Goal: Transaction & Acquisition: Purchase product/service

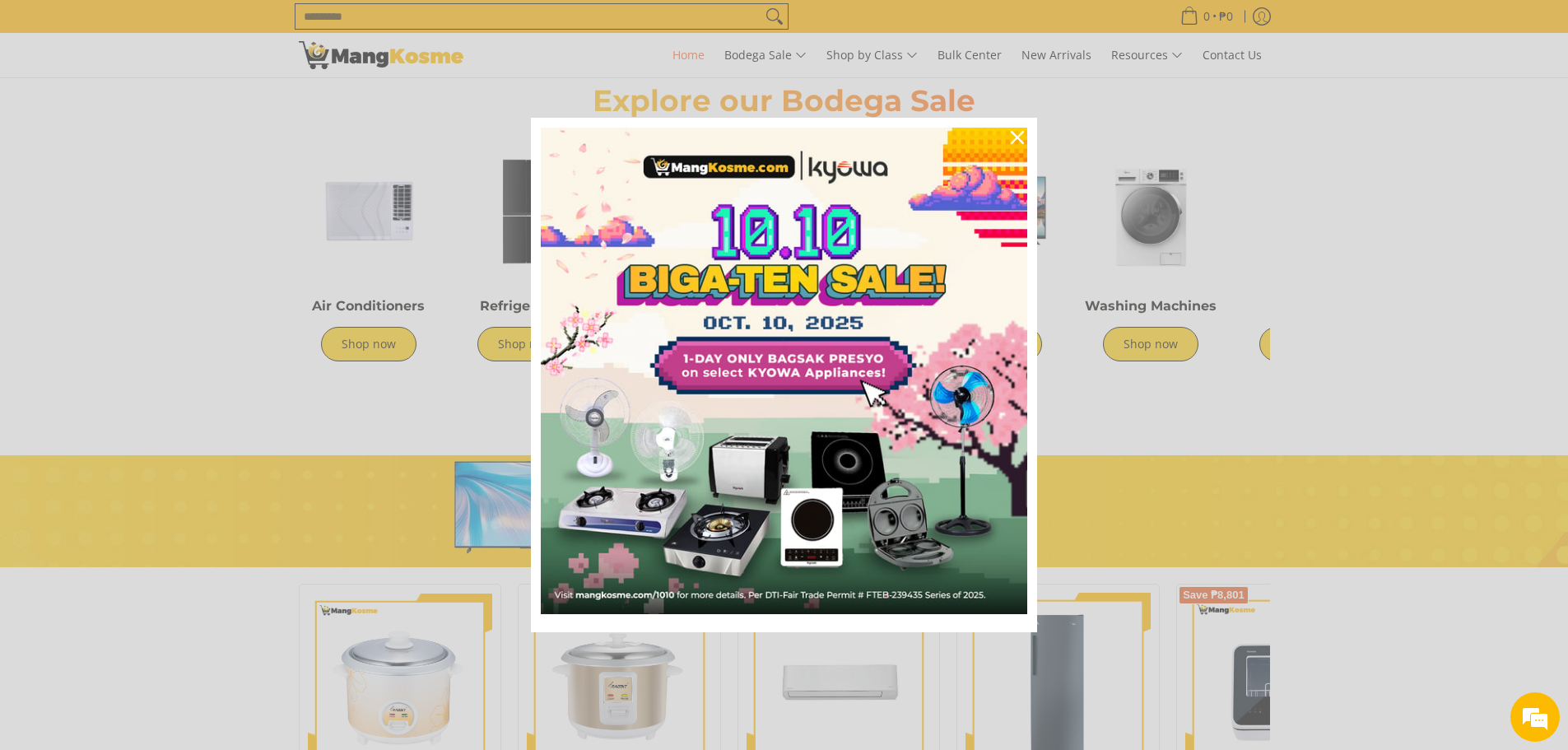
scroll to position [0, 655]
click at [1020, 134] on icon "close icon" at bounding box center [1017, 138] width 13 height 13
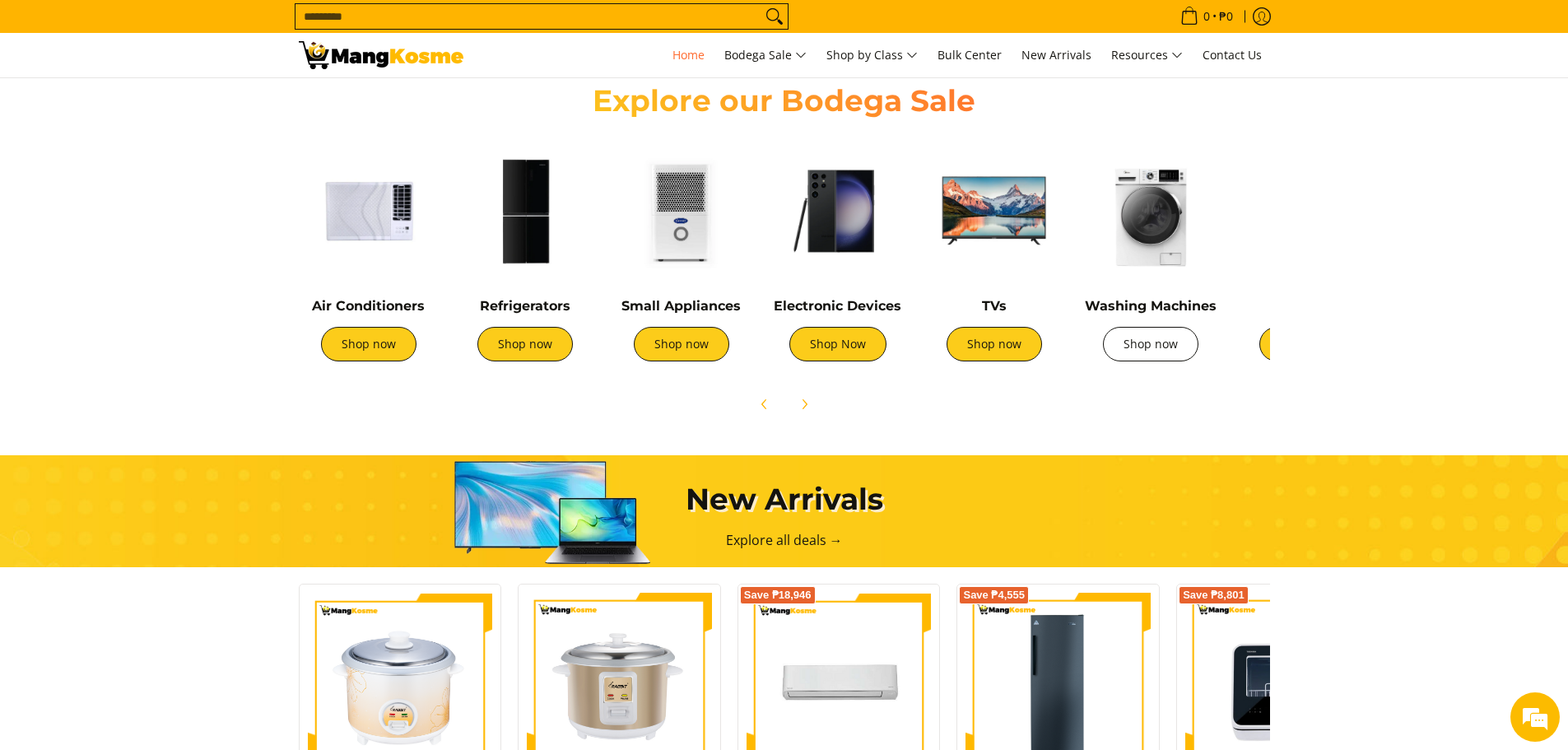
click at [1139, 340] on link "Shop now" at bounding box center [1151, 344] width 96 height 35
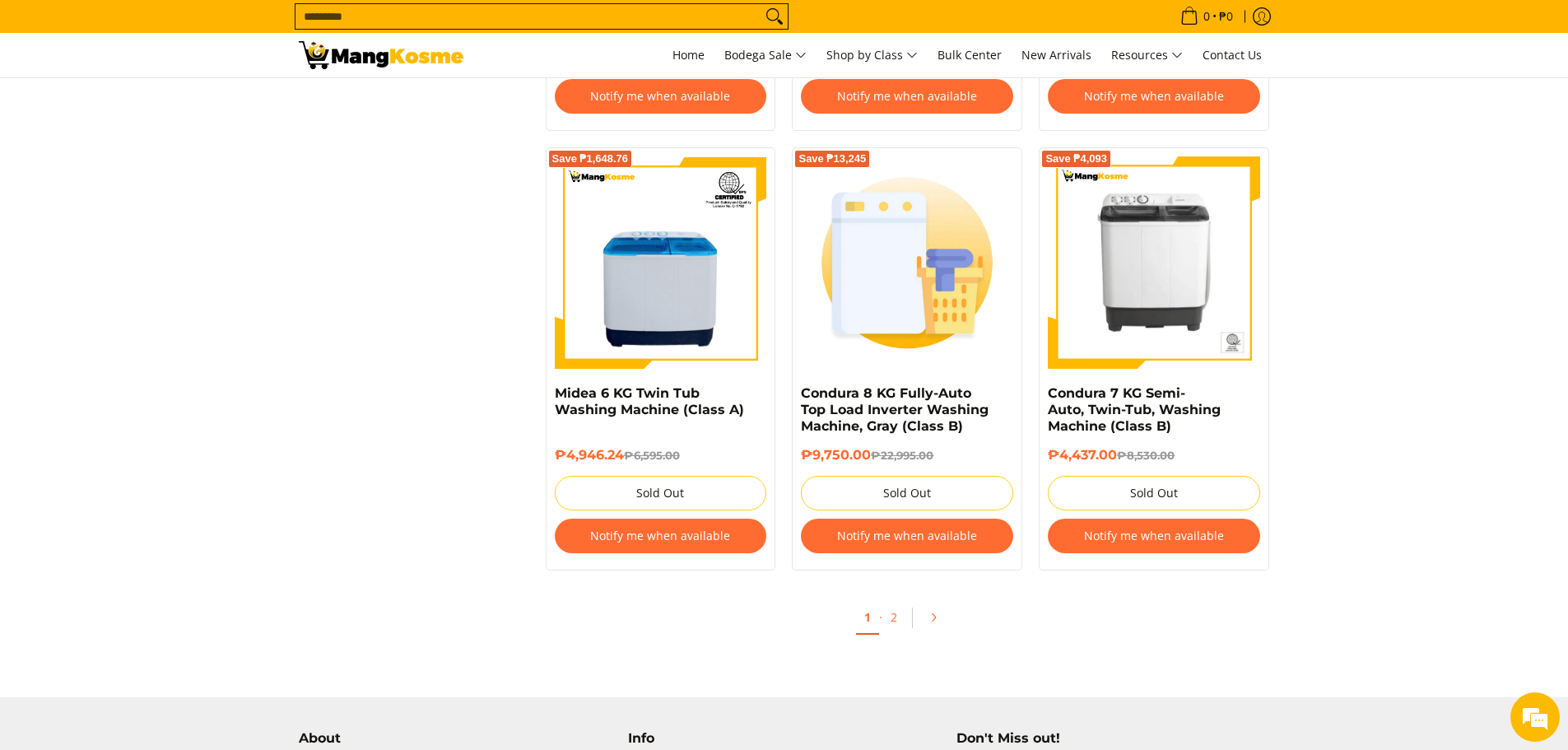
scroll to position [3292, 0]
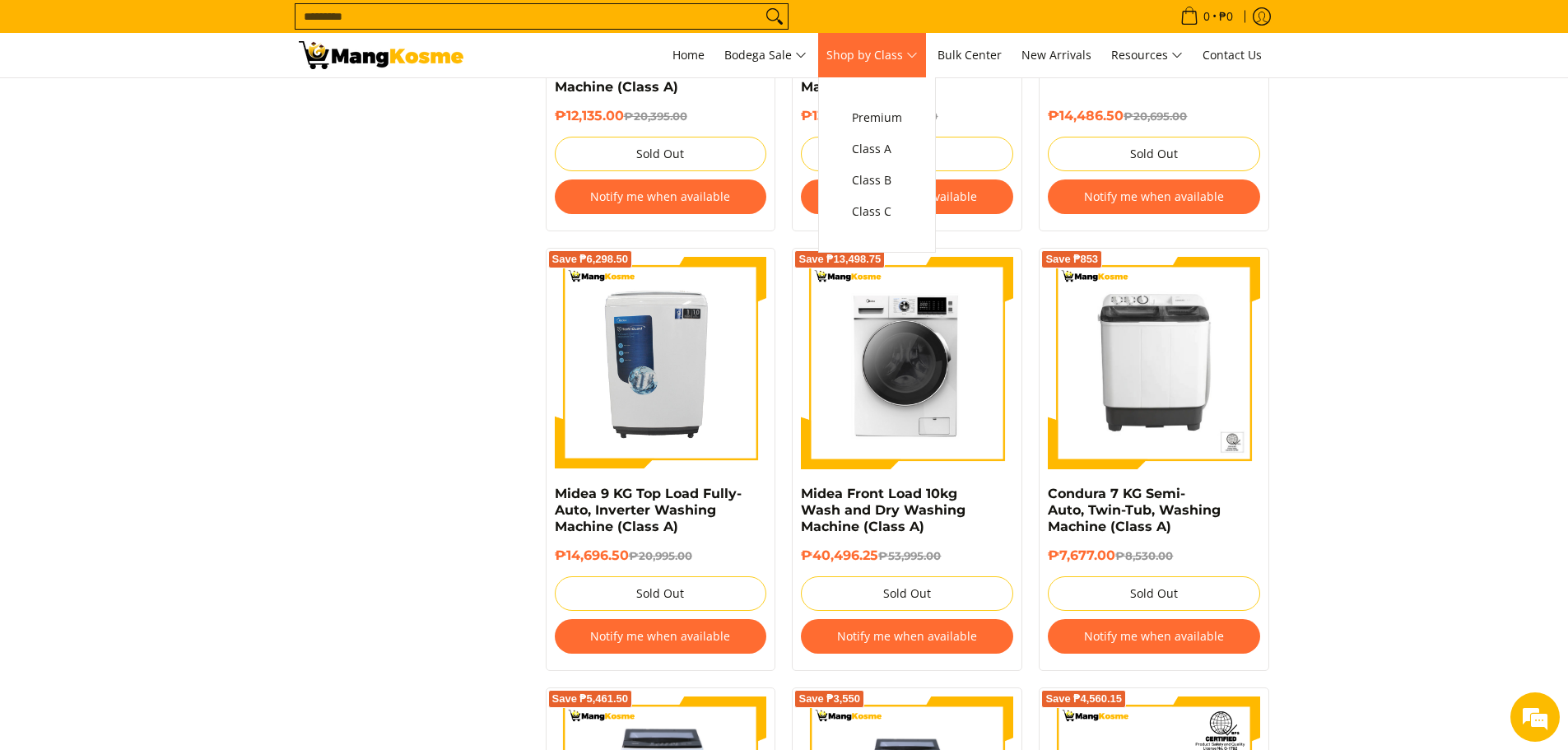
click at [926, 52] on link "Shop by Class" at bounding box center [872, 54] width 108 height 44
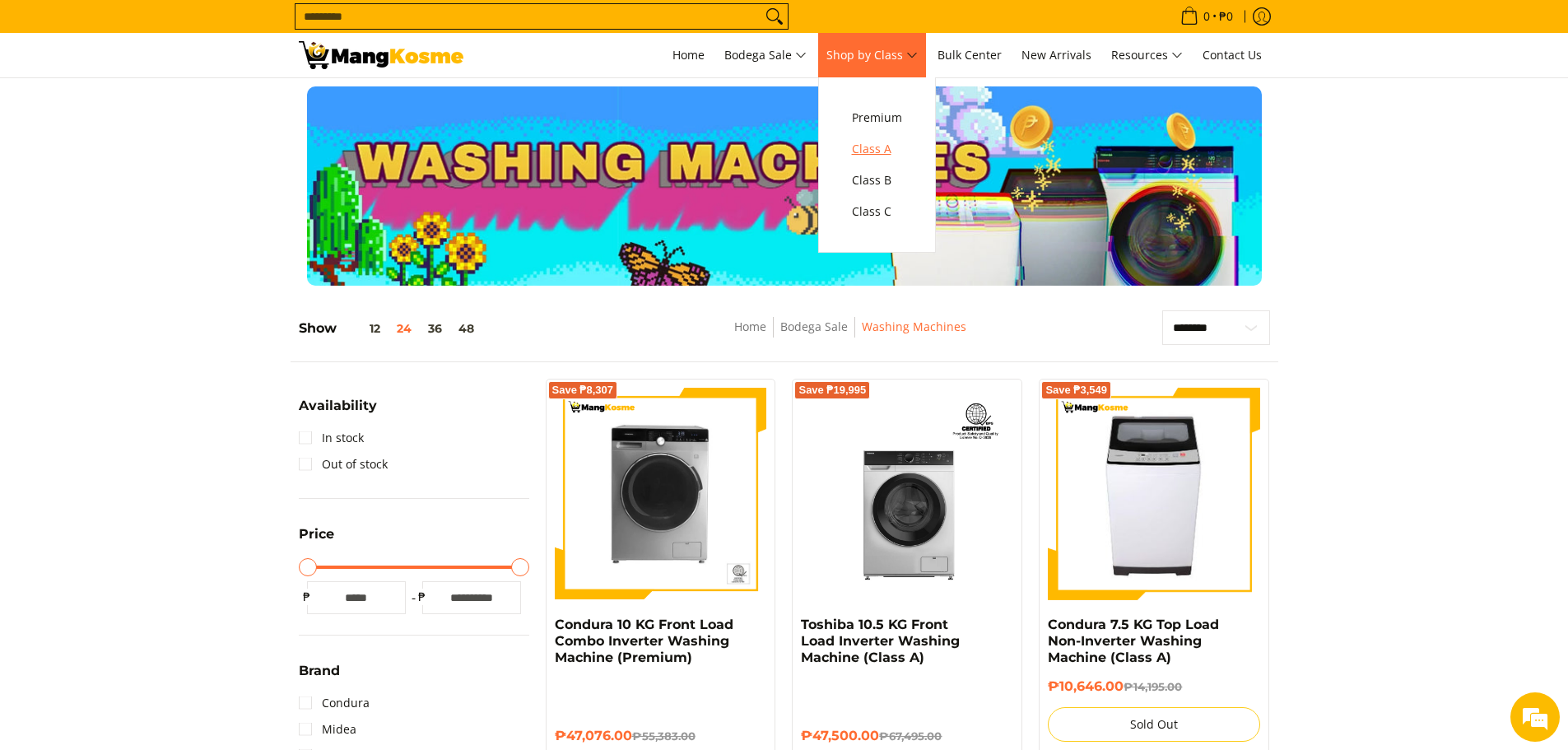
click at [893, 140] on span "Class A" at bounding box center [878, 150] width 51 height 21
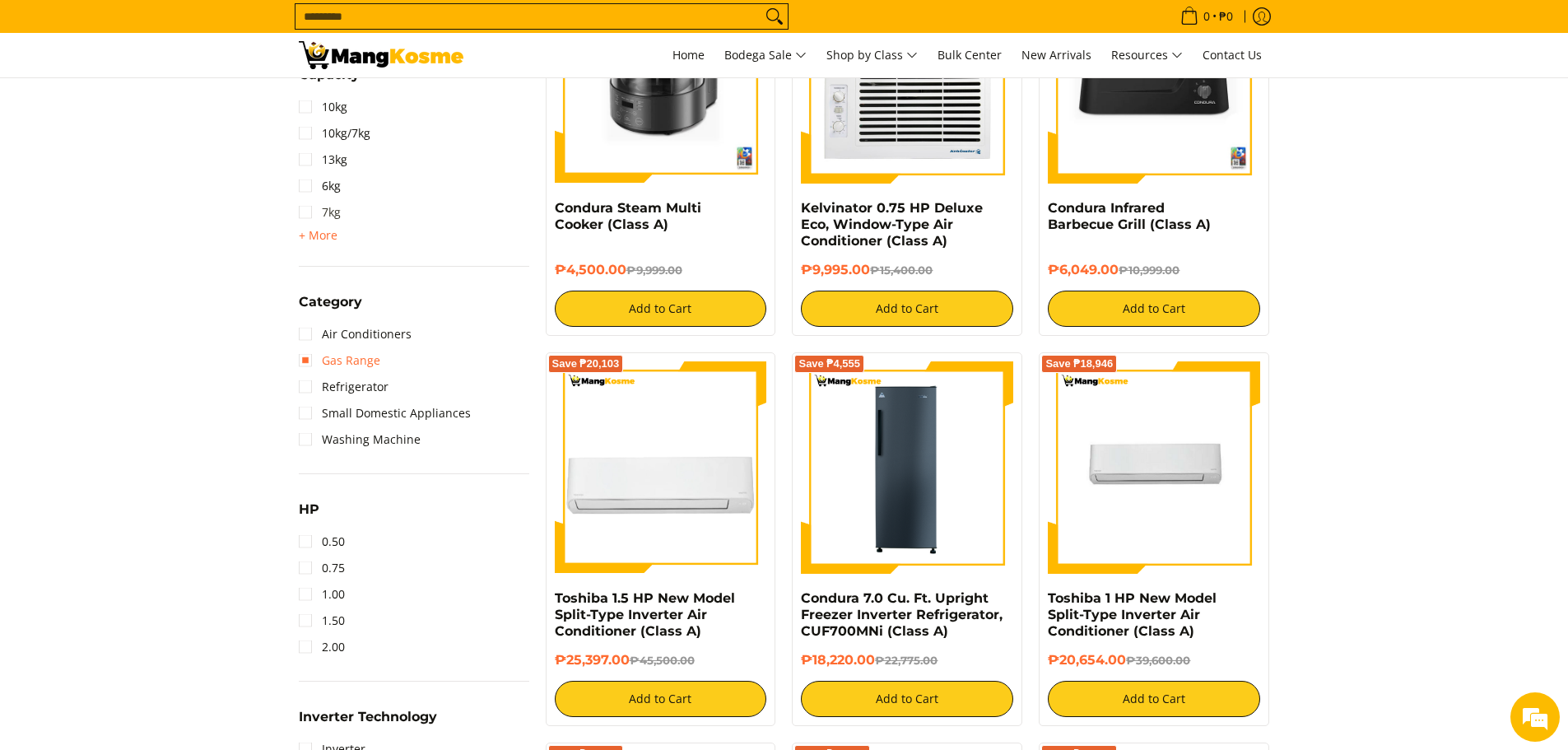
scroll to position [905, 0]
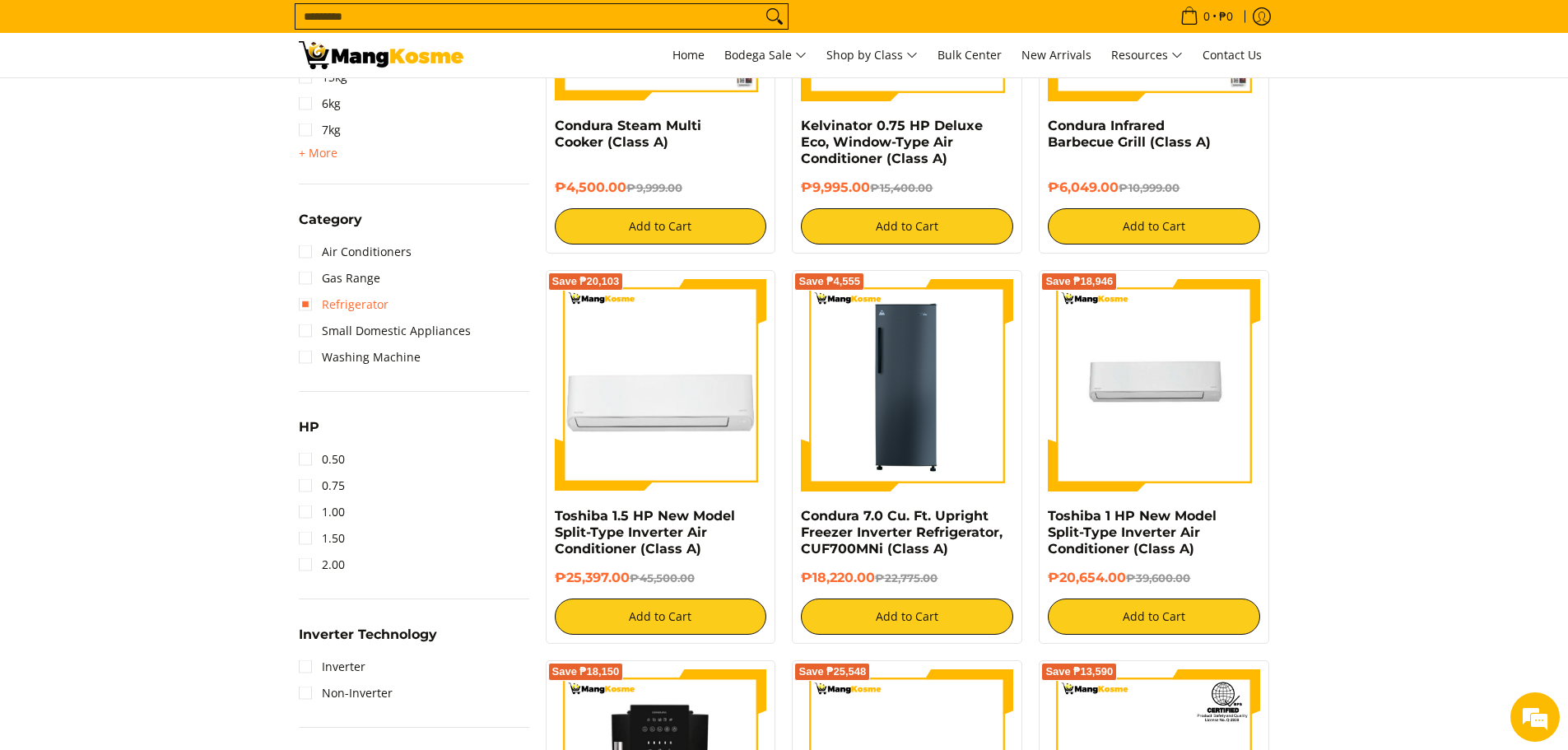
click at [308, 310] on link "Refrigerator" at bounding box center [344, 304] width 90 height 26
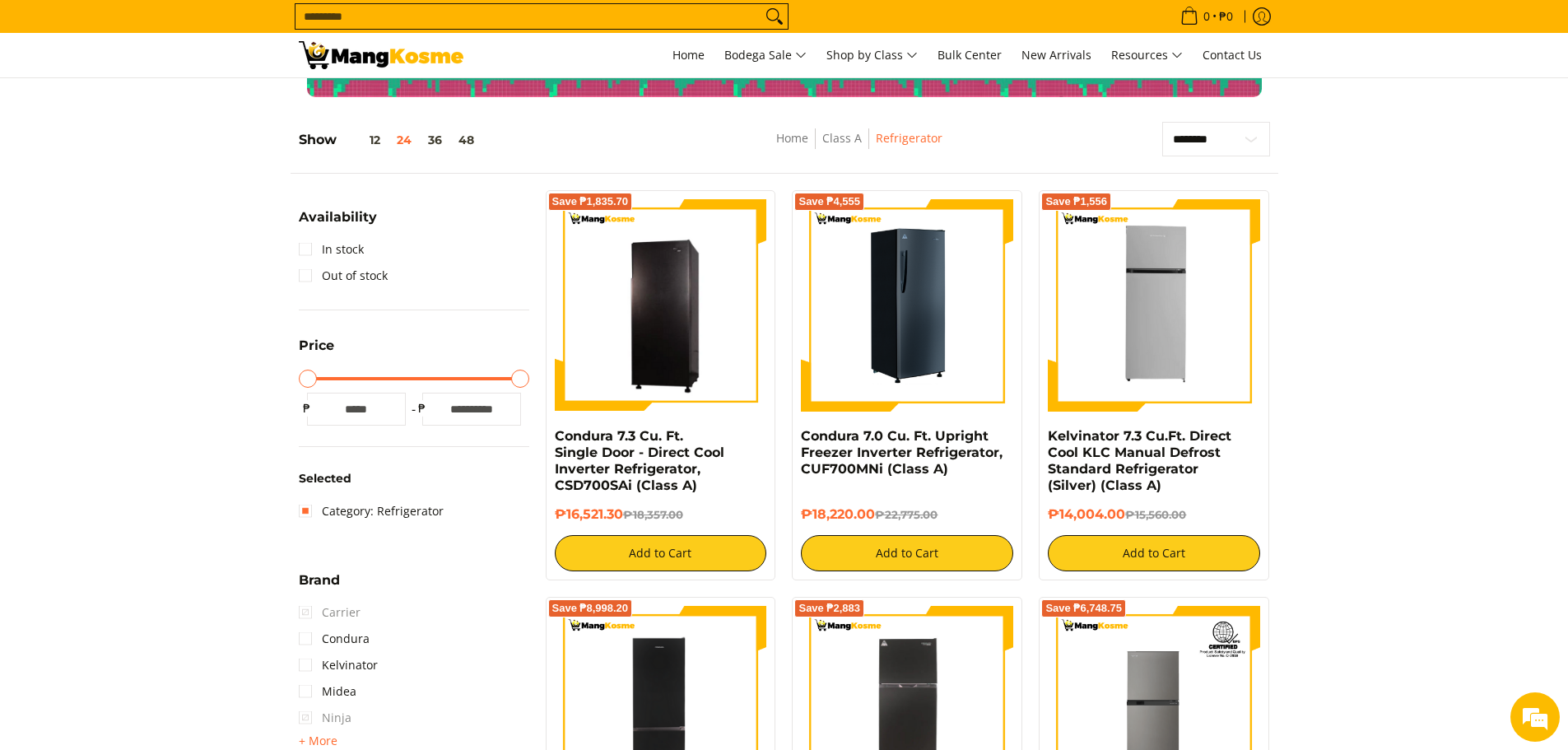
scroll to position [150, 0]
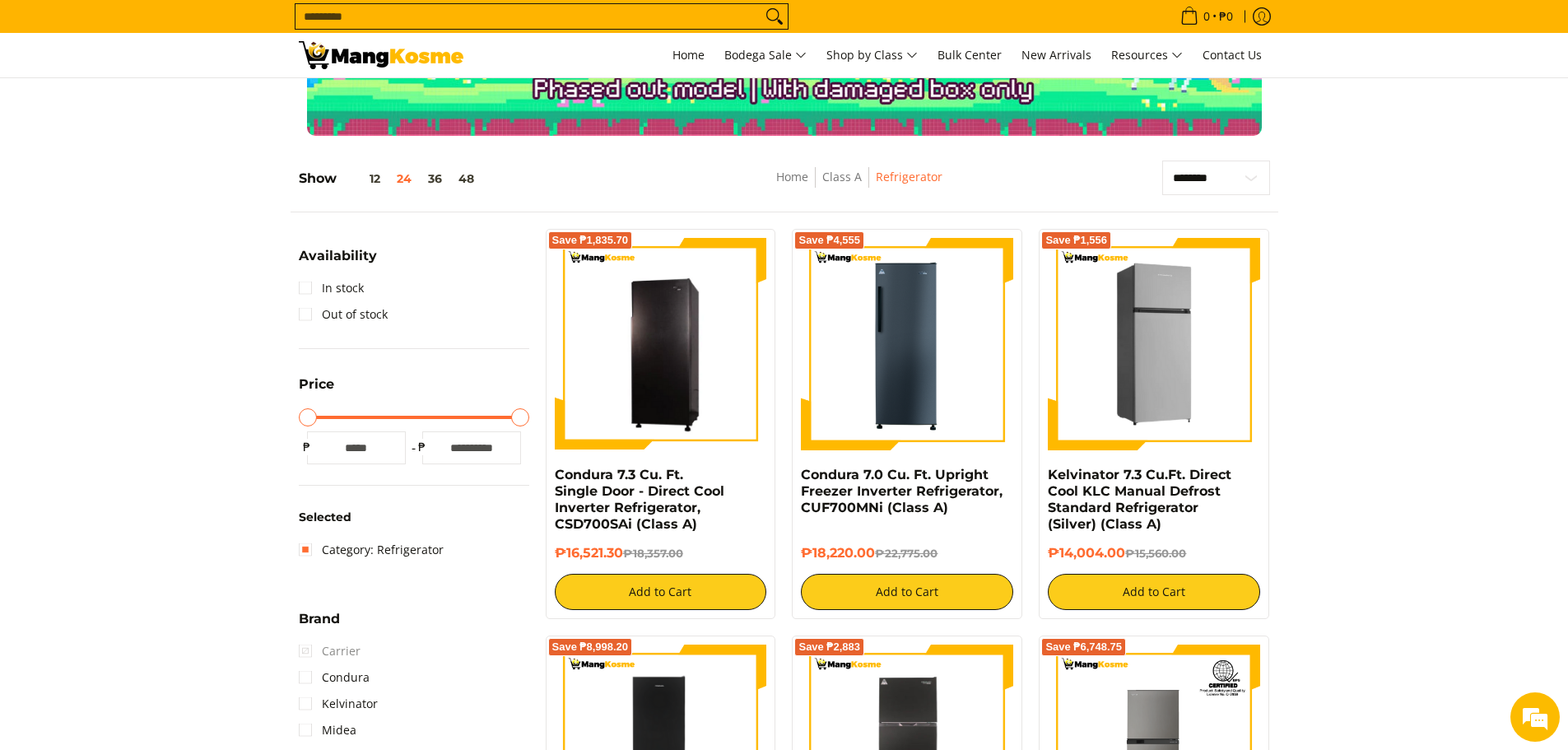
click at [1113, 316] on img at bounding box center [1154, 344] width 213 height 213
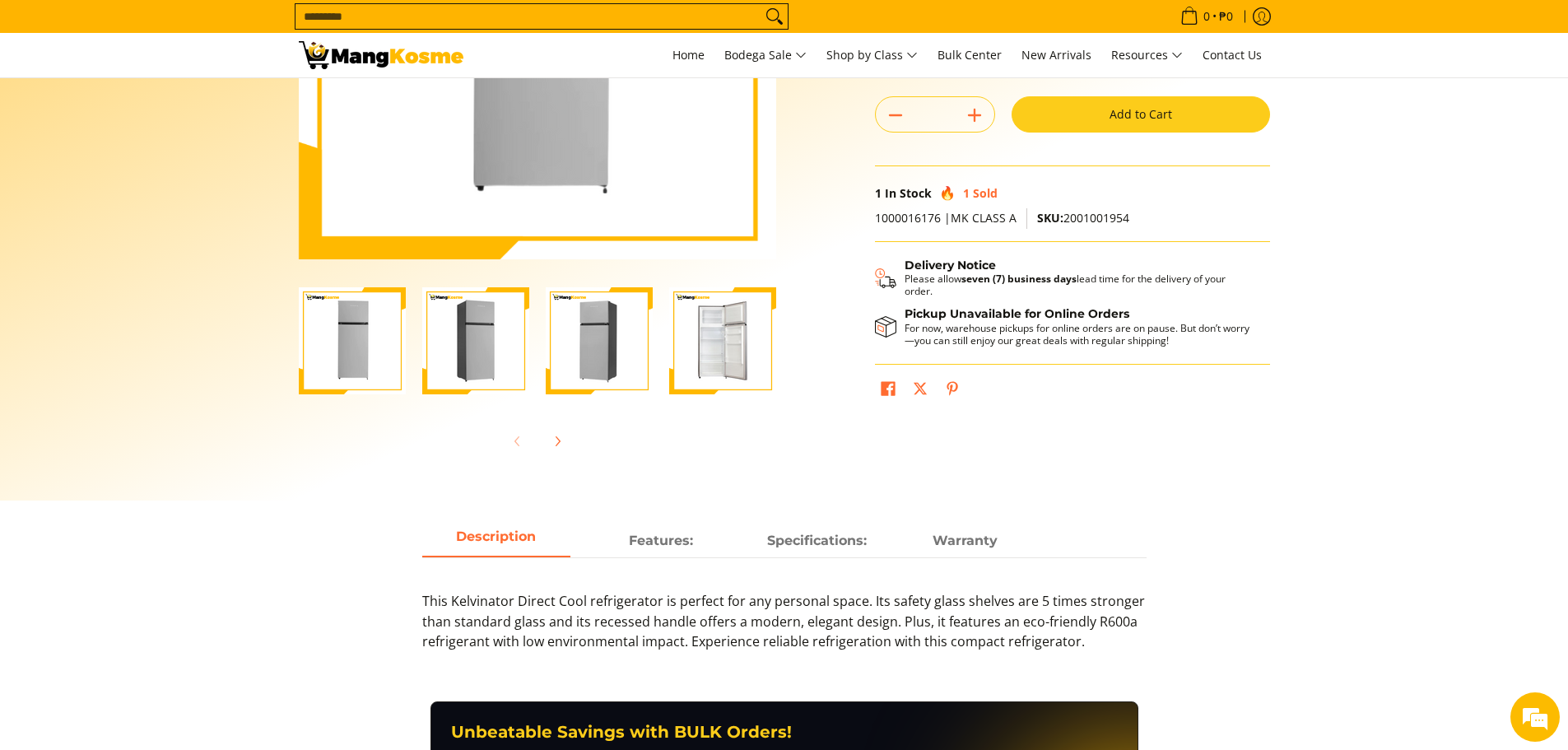
click at [614, 363] on img "Kelvinator 7.3 Cu.Ft. Direct Cool KLC Manual Defrost Standard Refrigerator (Sil…" at bounding box center [599, 341] width 107 height 107
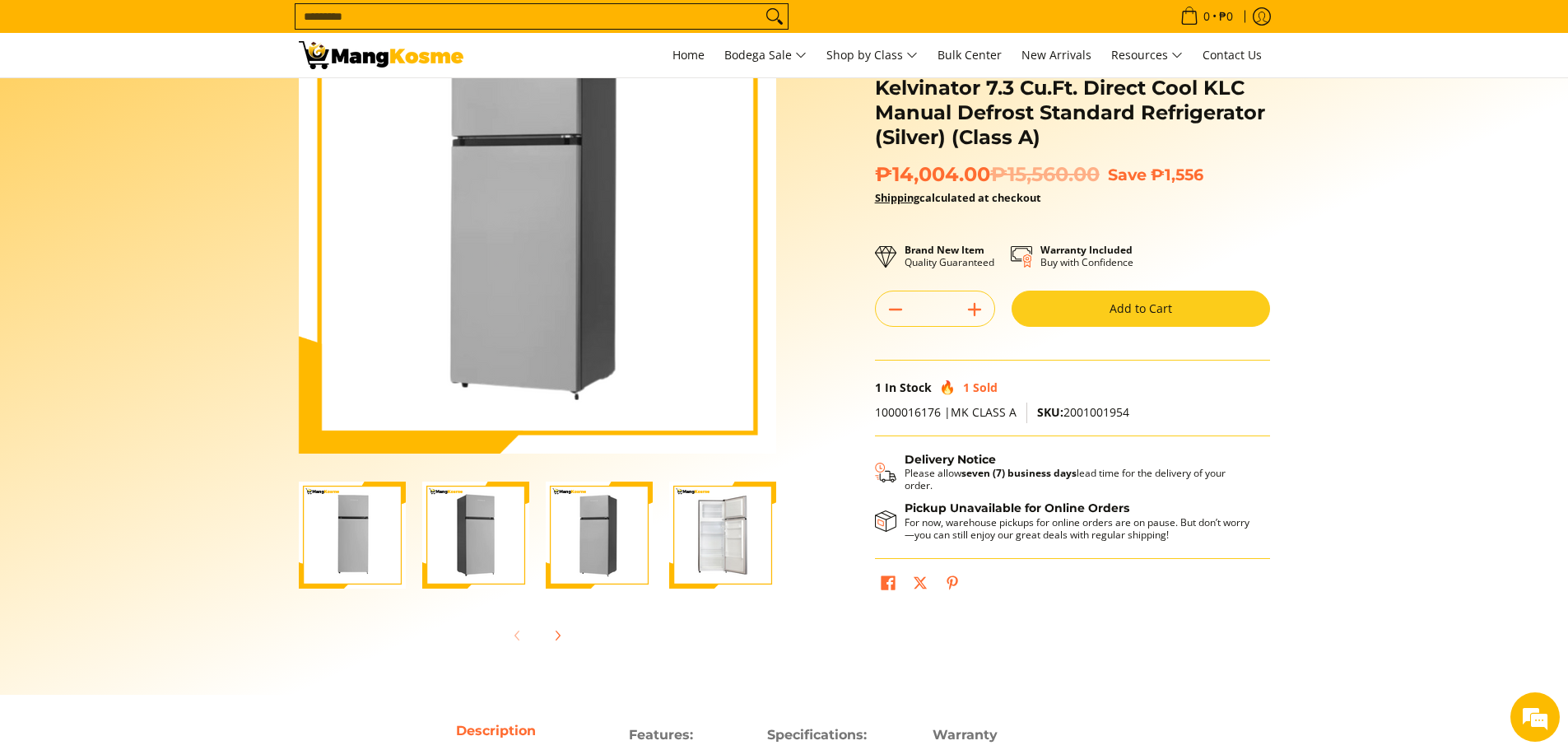
scroll to position [165, 0]
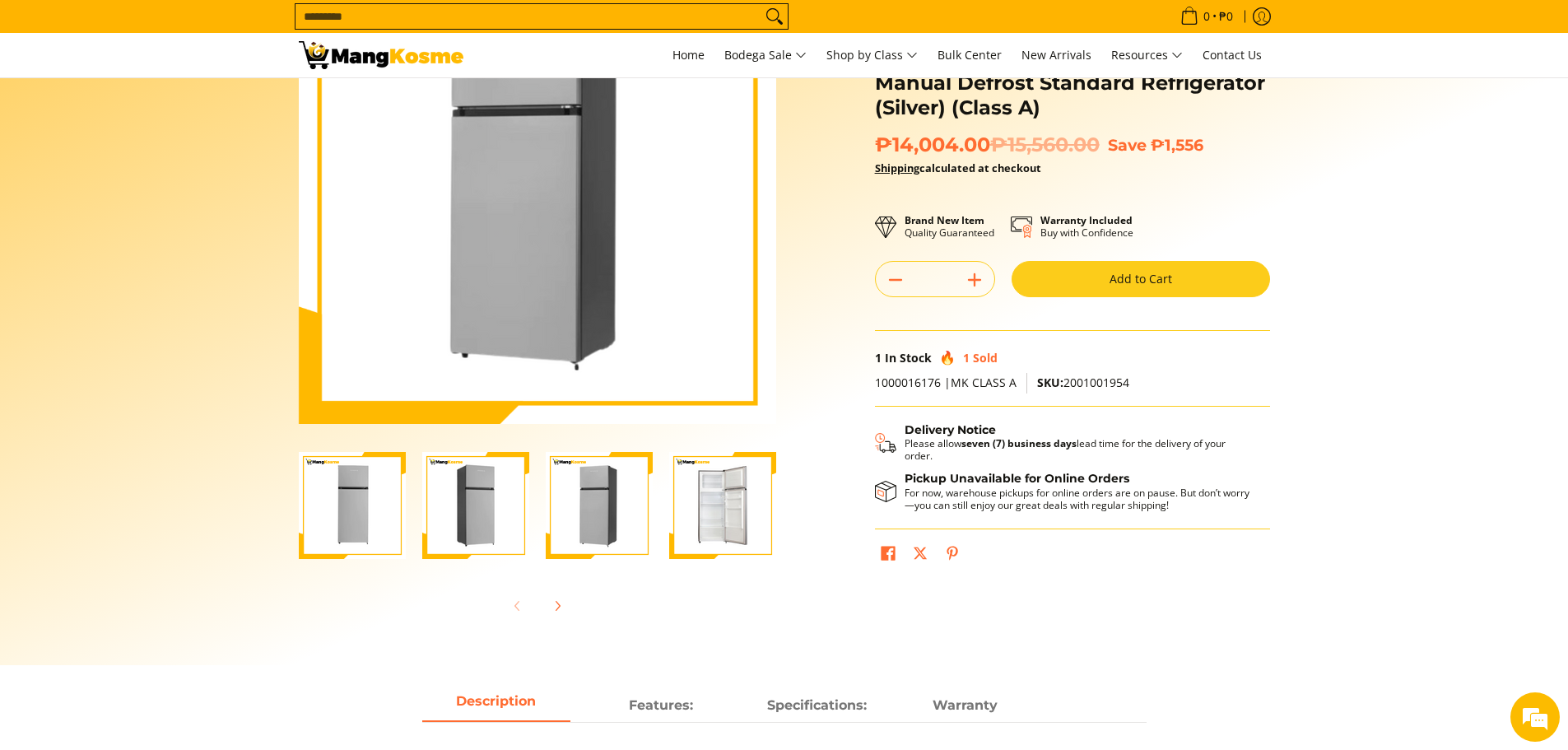
click at [577, 500] on img "Kelvinator 7.3 Cu.Ft. Direct Cool KLC Manual Defrost Standard Refrigerator (Sil…" at bounding box center [599, 506] width 107 height 107
click at [510, 507] on img "Kelvinator 7.3 Cu.Ft. Direct Cool KLC Manual Defrost Standard Refrigerator (Sil…" at bounding box center [476, 506] width 107 height 107
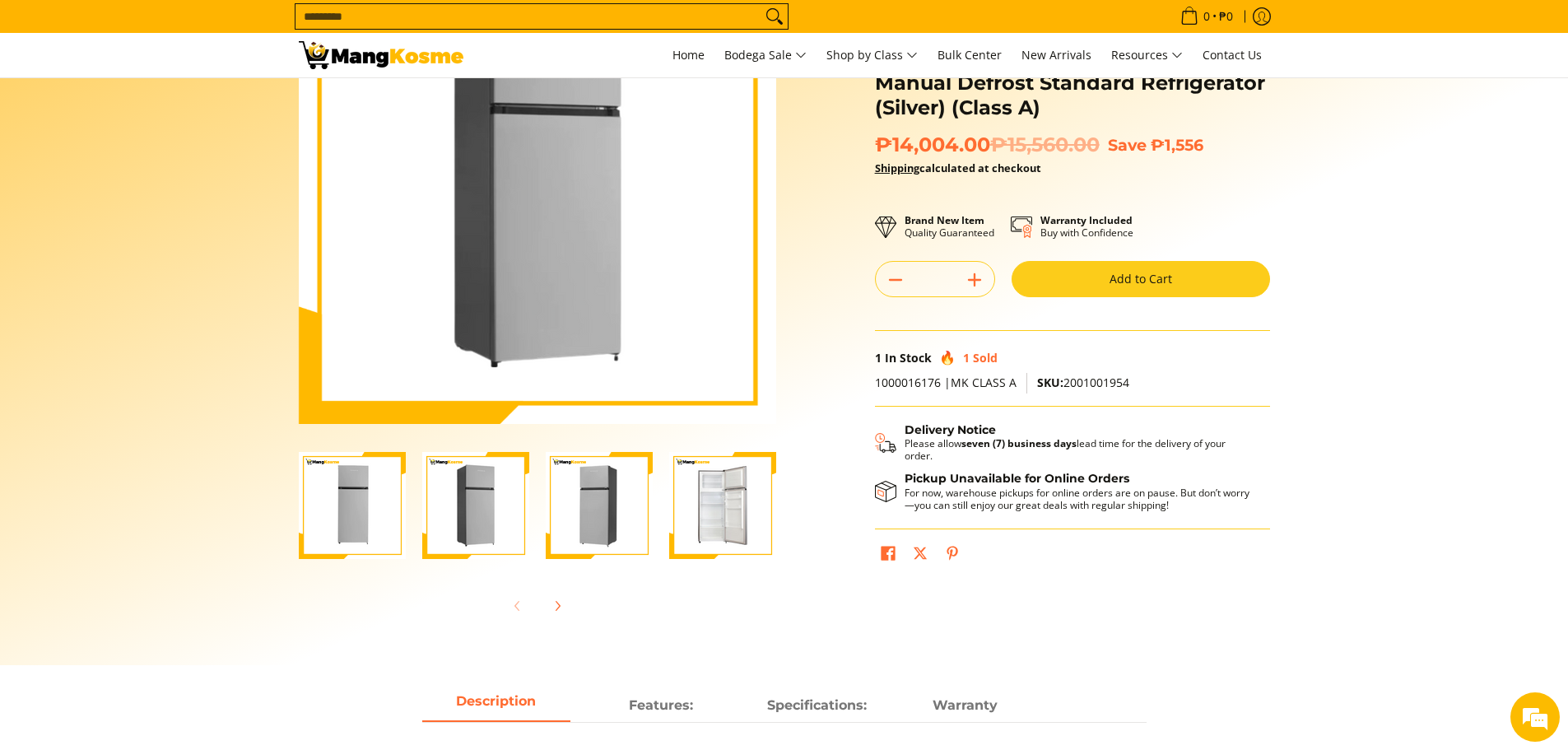
drag, startPoint x: 344, startPoint y: 528, endPoint x: 364, endPoint y: 520, distance: 21.5
click at [344, 527] on img "Kelvinator 7.3 Cu.Ft. Direct Cool KLC Manual Defrost Standard Refrigerator (Sil…" at bounding box center [352, 506] width 107 height 107
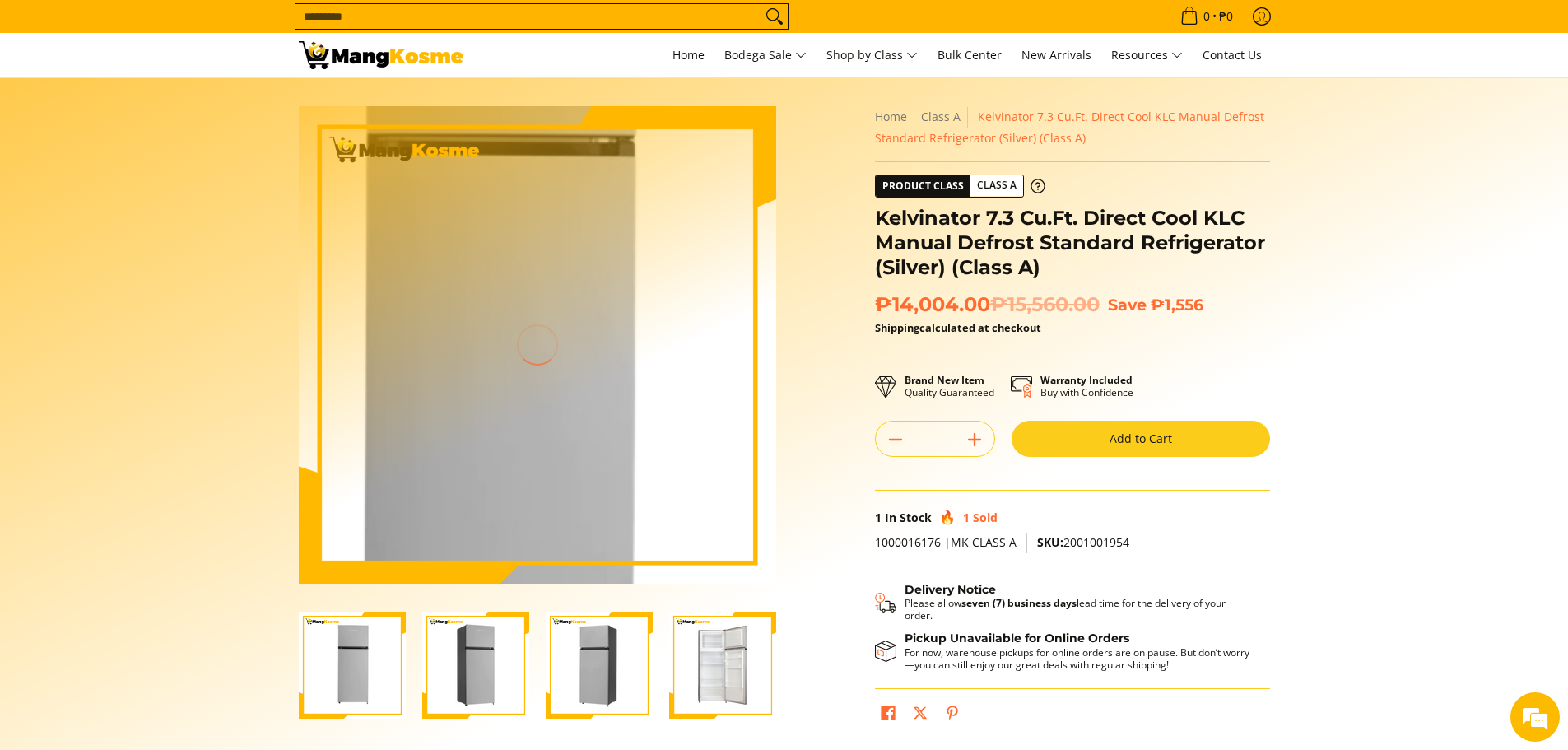
scroll to position [0, 0]
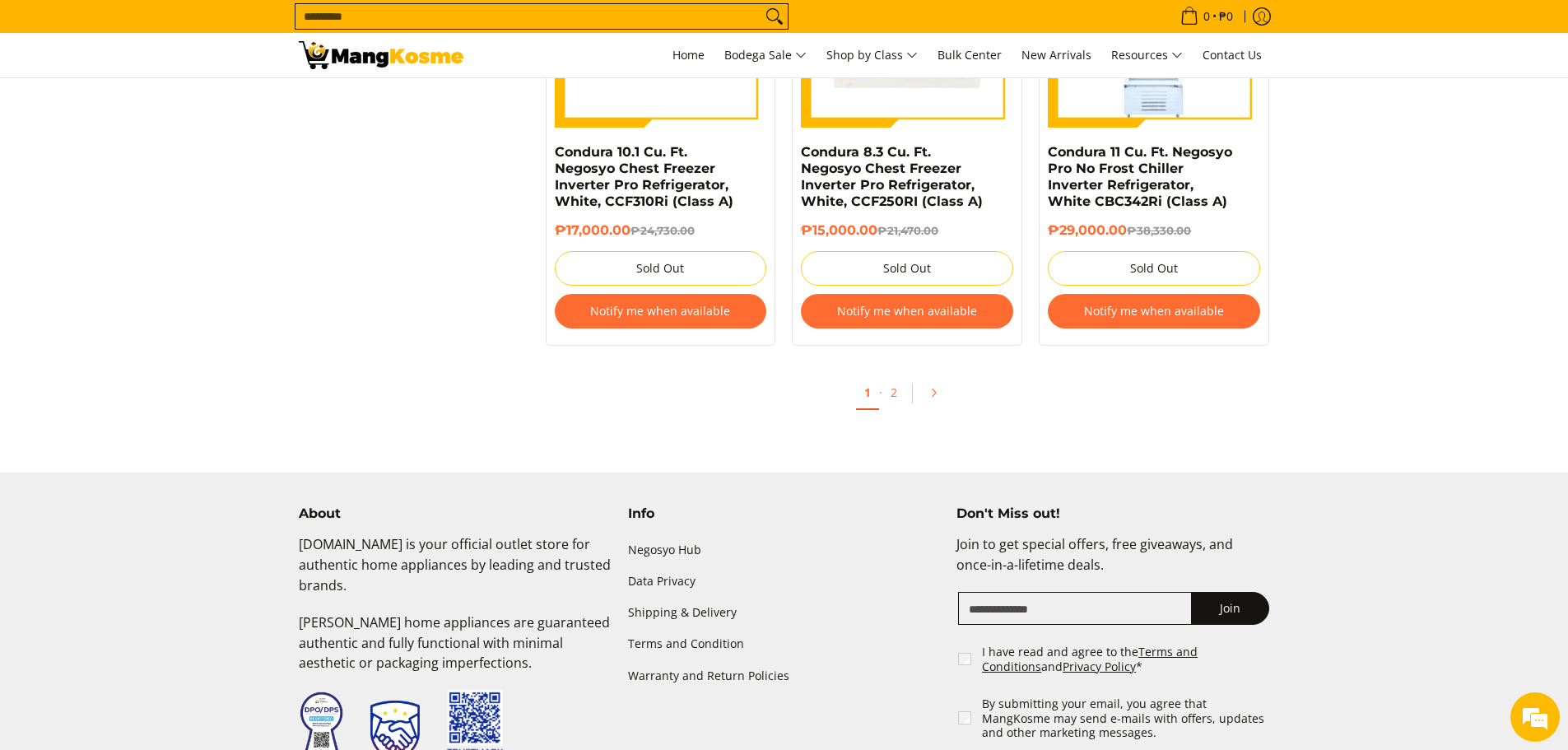
scroll to position [3607, 0]
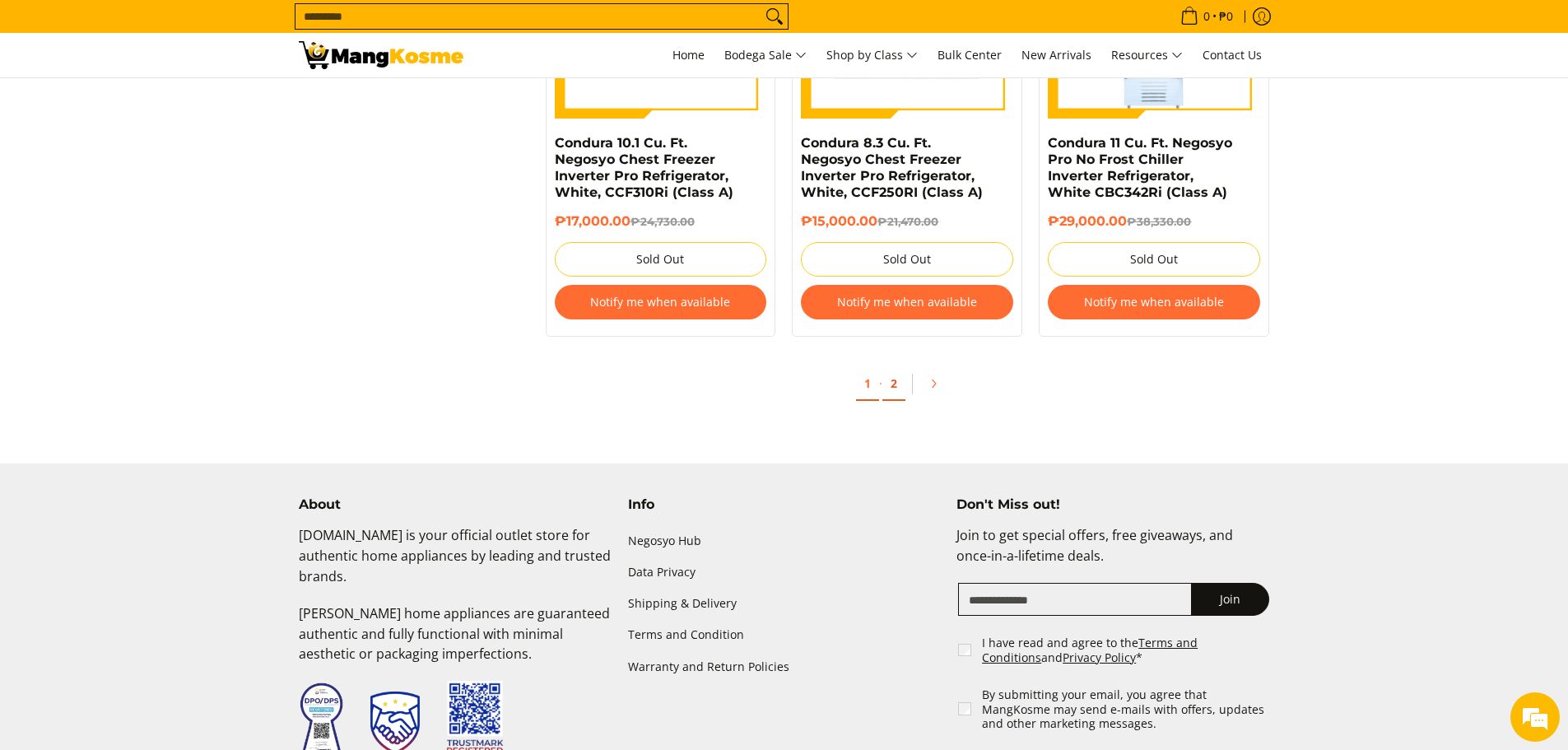
click at [885, 382] on link "2" at bounding box center [894, 384] width 23 height 34
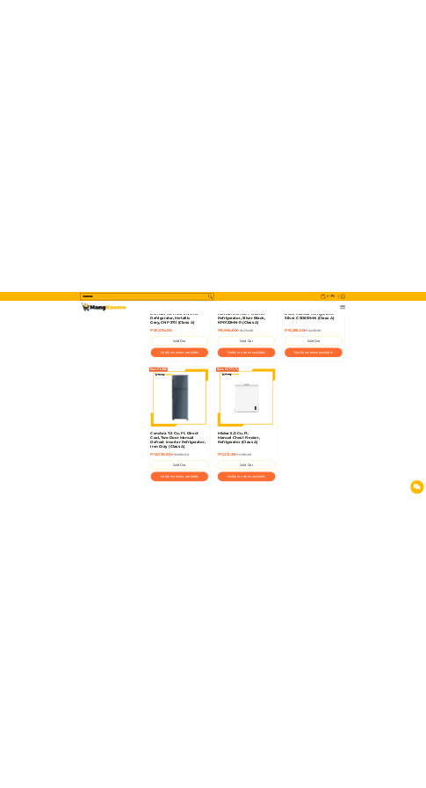
scroll to position [1443, 0]
